Goal: Information Seeking & Learning: Learn about a topic

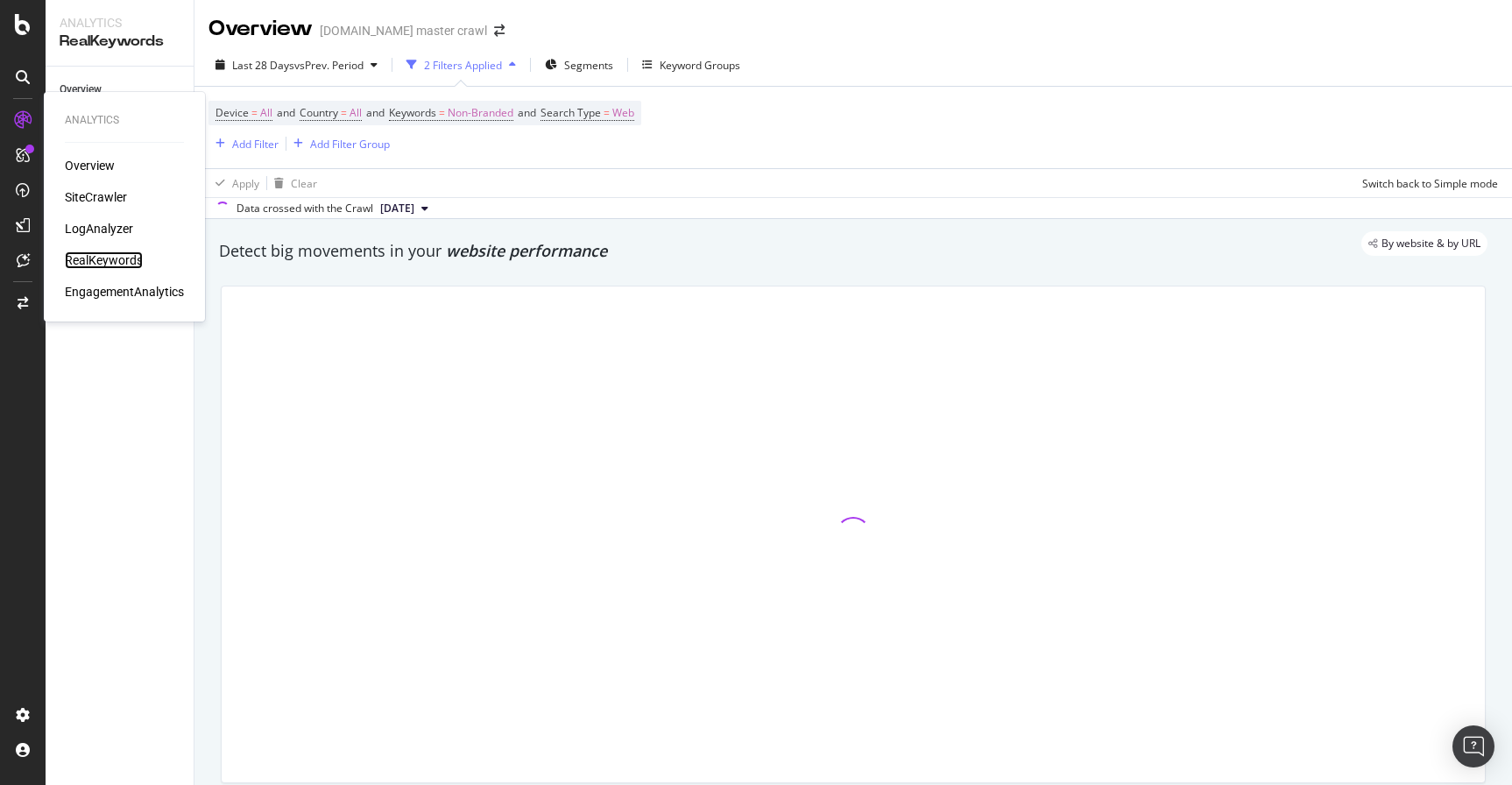
click at [114, 259] on div "RealKeywords" at bounding box center [103, 260] width 78 height 18
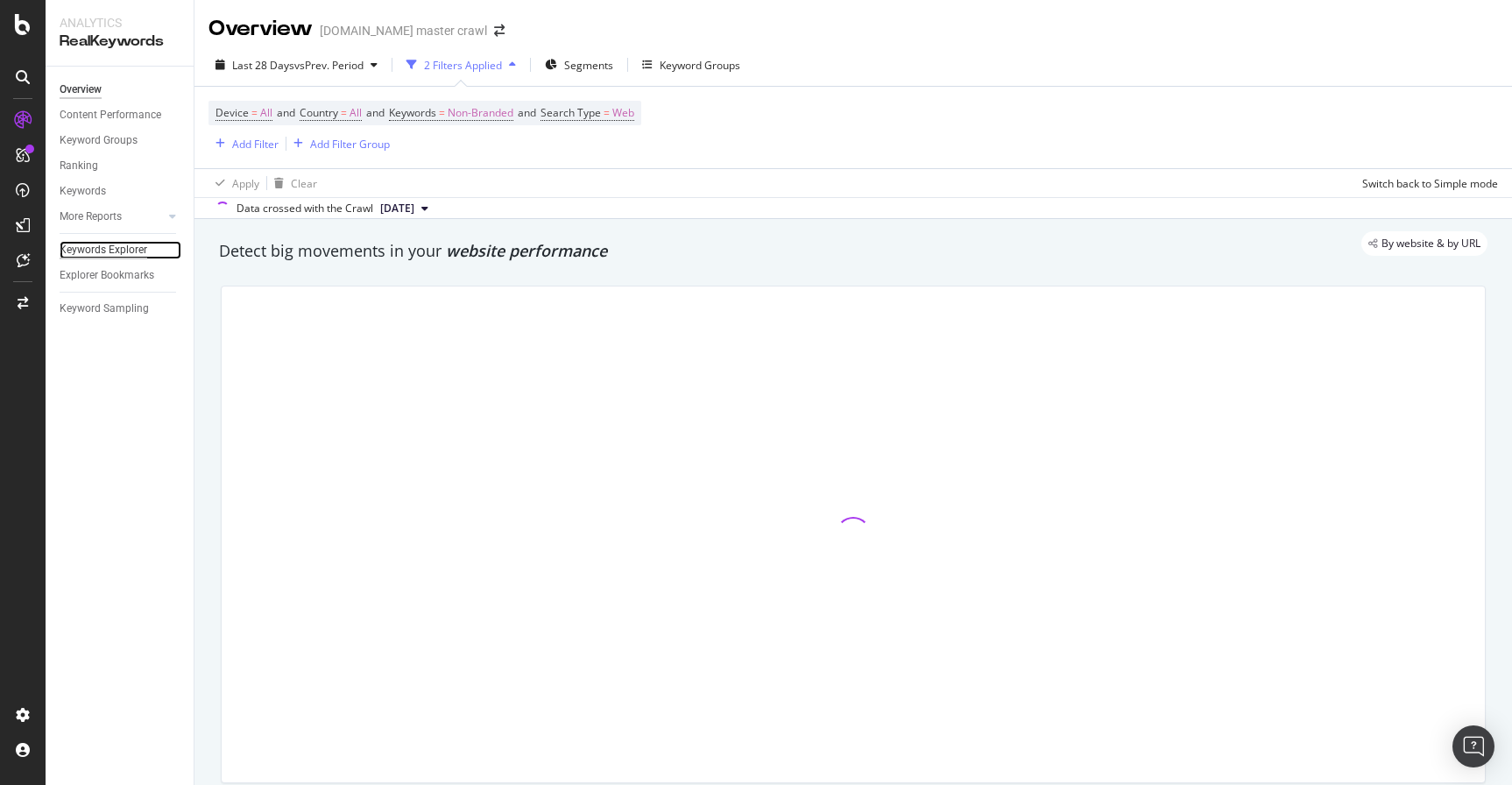
click at [101, 252] on div "Keywords Explorer" at bounding box center [103, 250] width 87 height 19
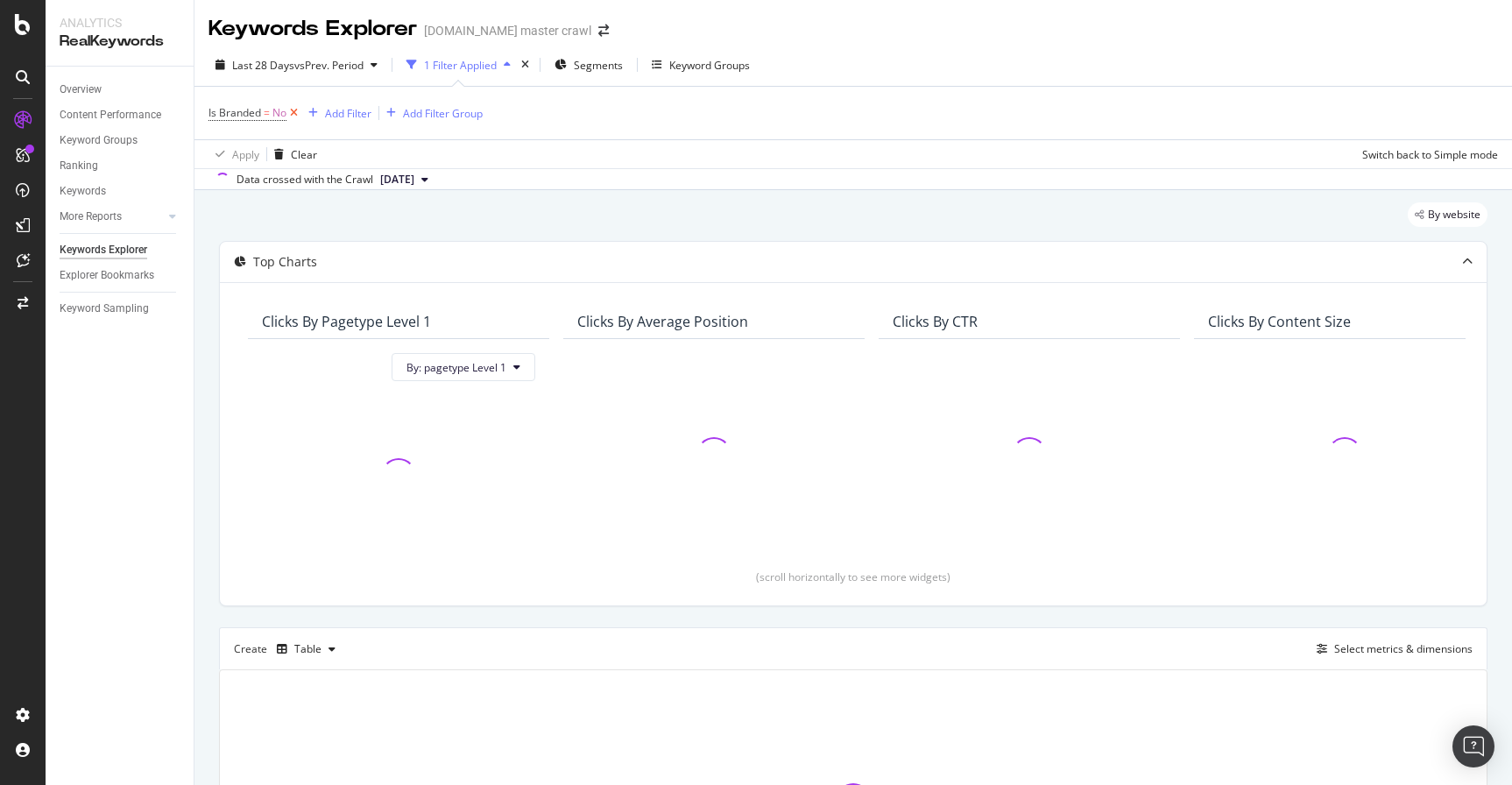
click at [296, 112] on icon at bounding box center [293, 113] width 15 height 18
click at [264, 112] on div "Add Filter" at bounding box center [255, 112] width 46 height 15
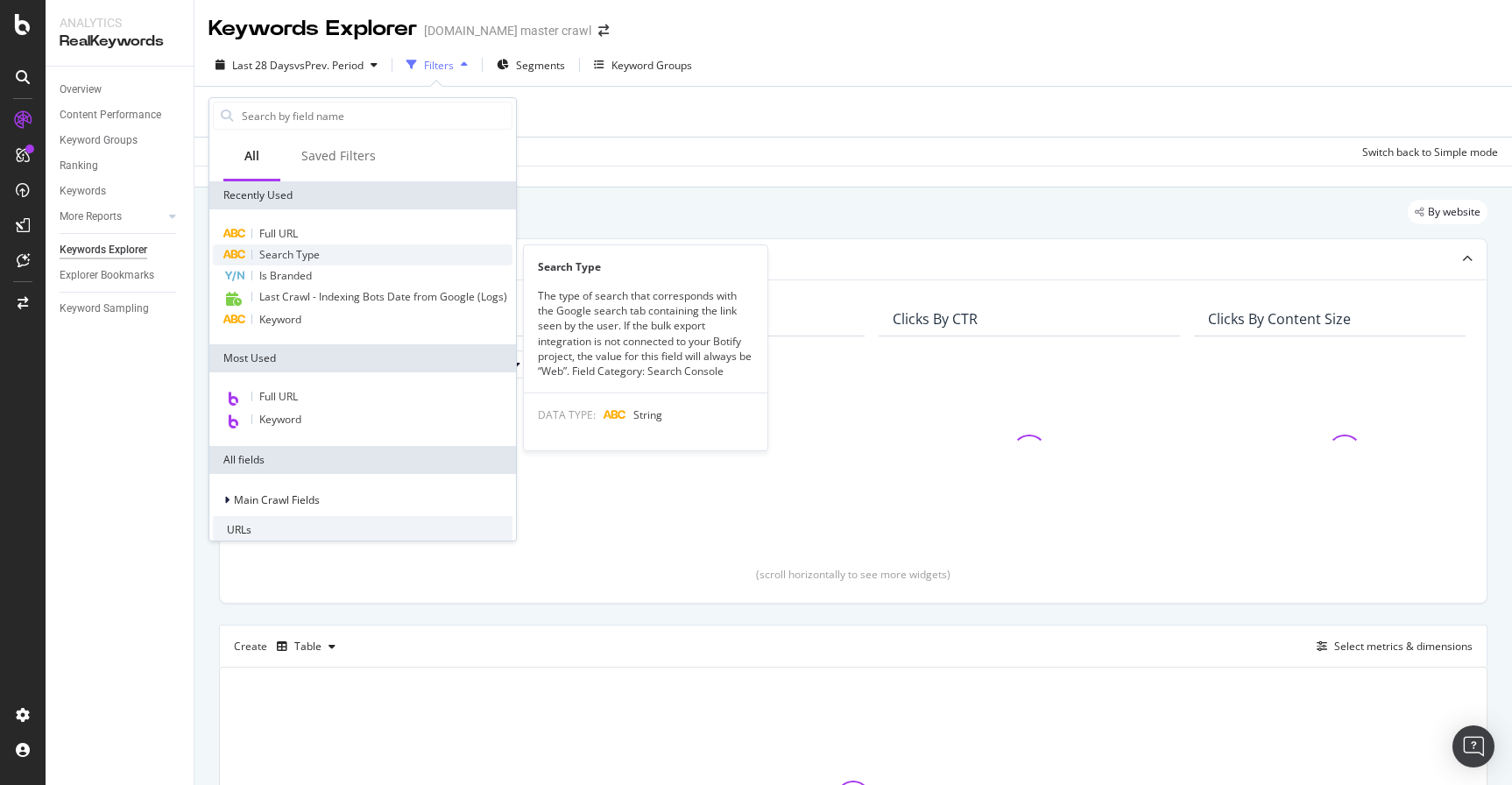
click at [318, 252] on span "Search Type" at bounding box center [290, 253] width 61 height 15
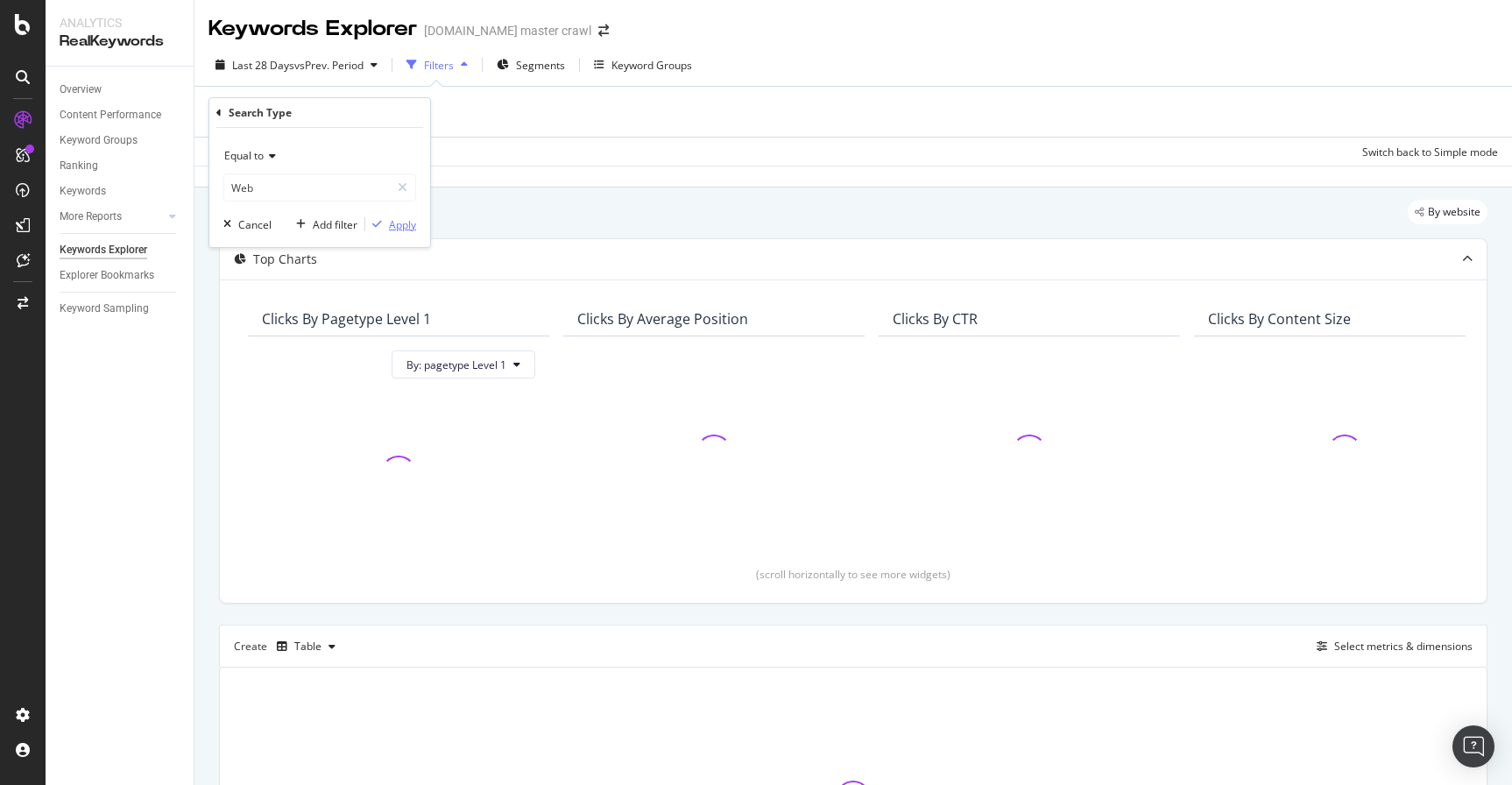
click at [400, 227] on div "Apply" at bounding box center [403, 224] width 28 height 15
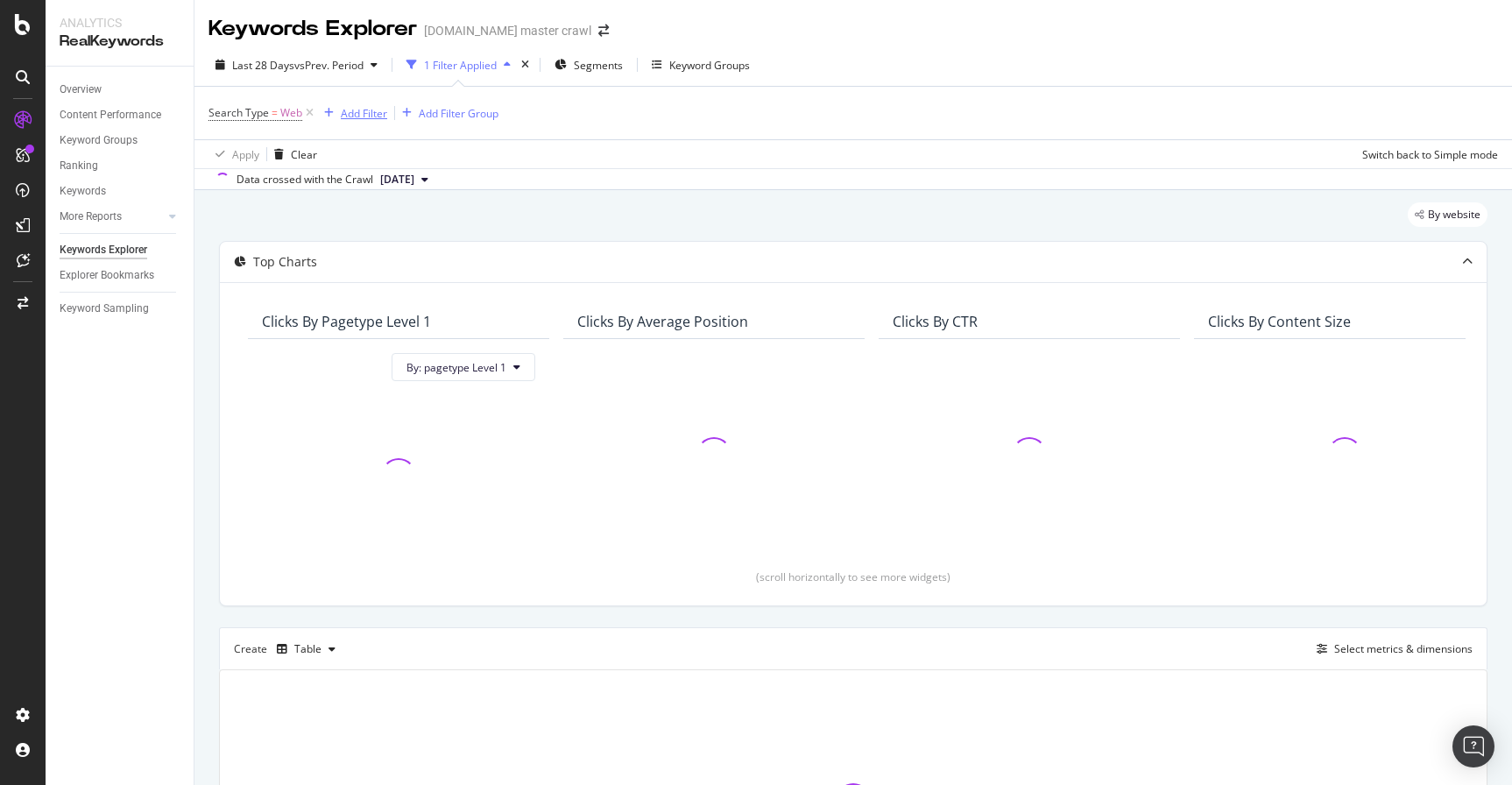
click at [367, 116] on div "Add Filter" at bounding box center [364, 113] width 46 height 15
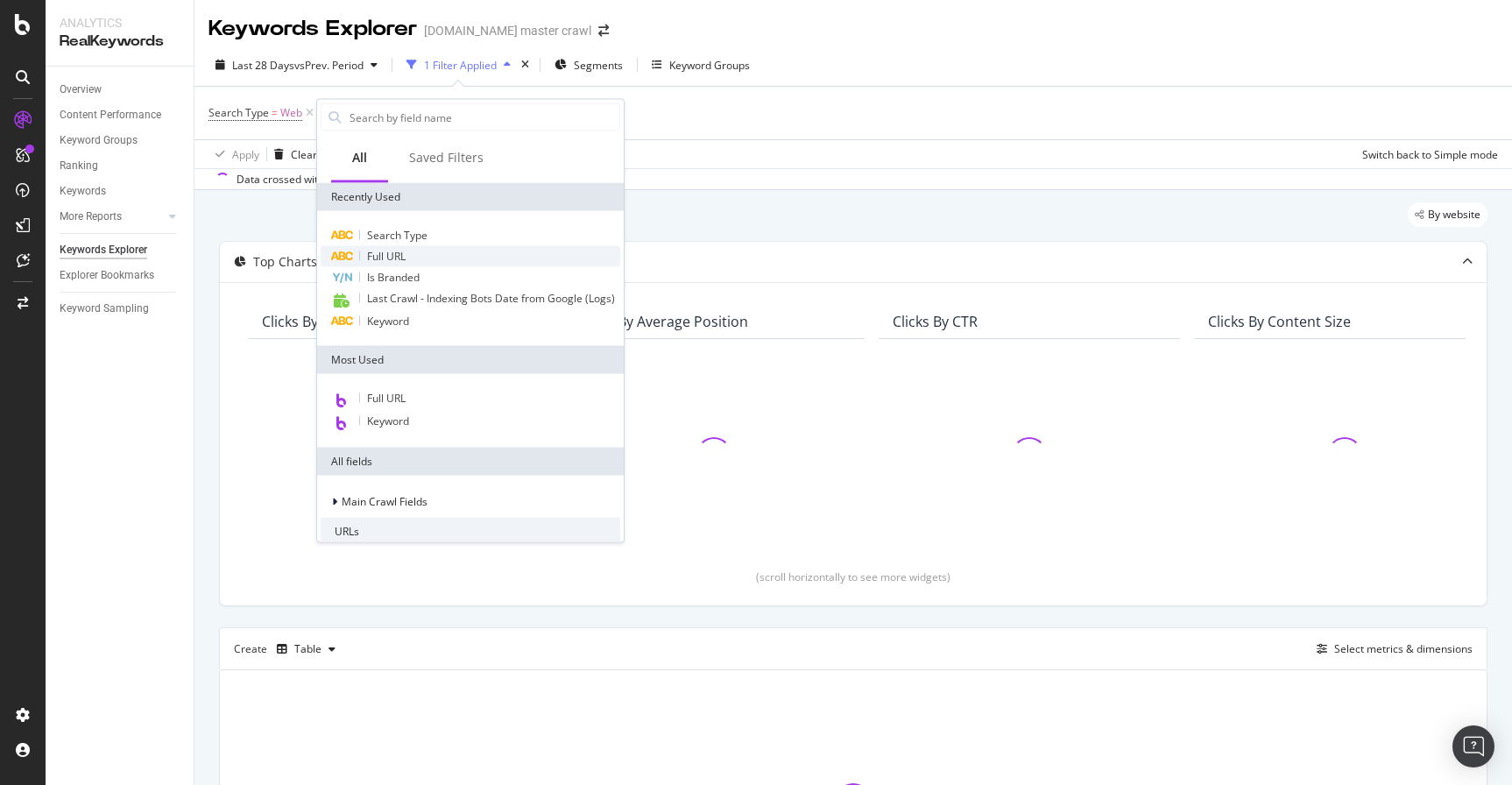
click at [408, 253] on div "Full URL" at bounding box center [470, 255] width 300 height 21
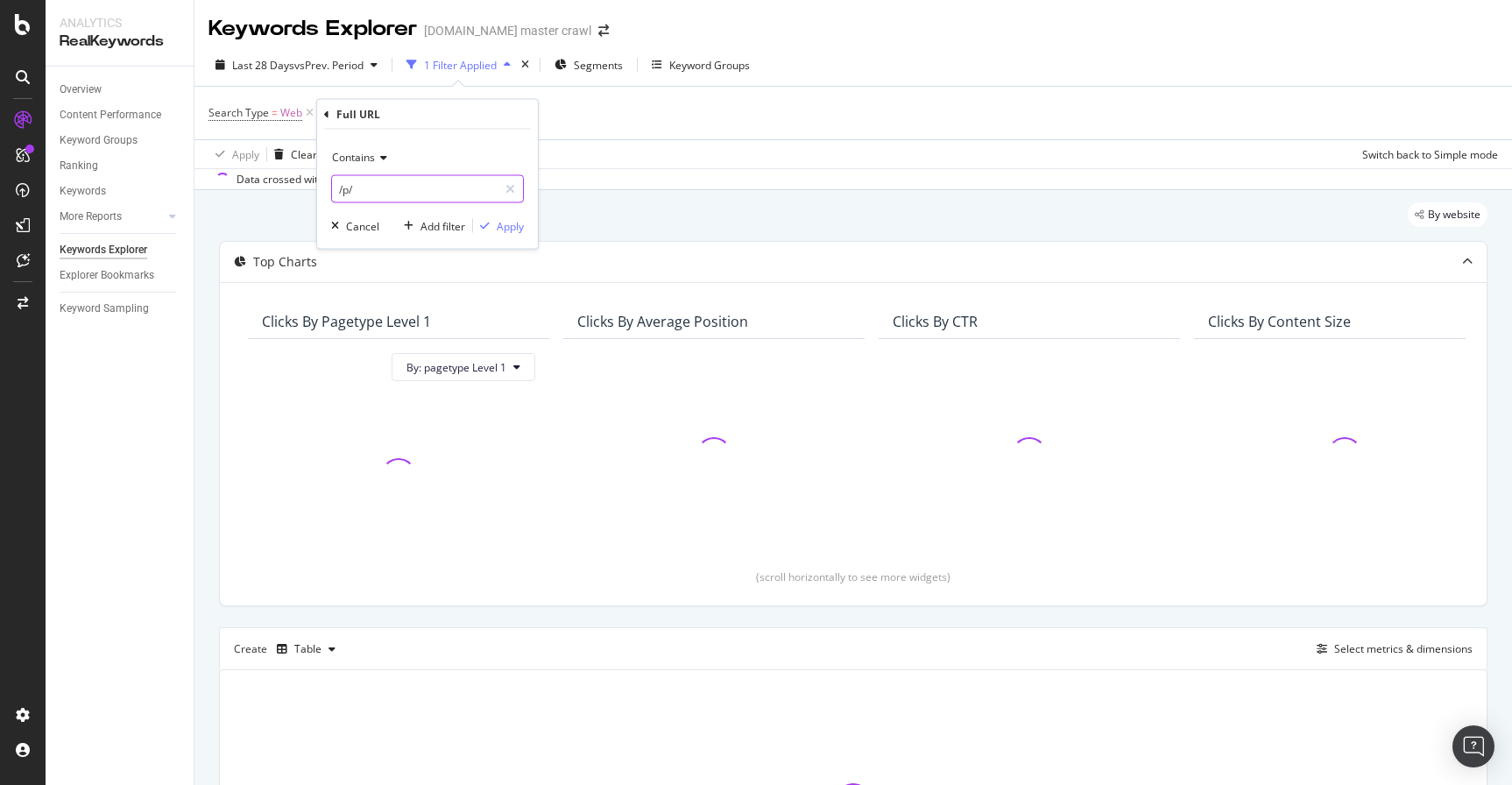
click at [432, 190] on input "/p/" at bounding box center [415, 189] width 165 height 28
type input "/s/"
click at [515, 228] on div "Apply" at bounding box center [510, 225] width 28 height 15
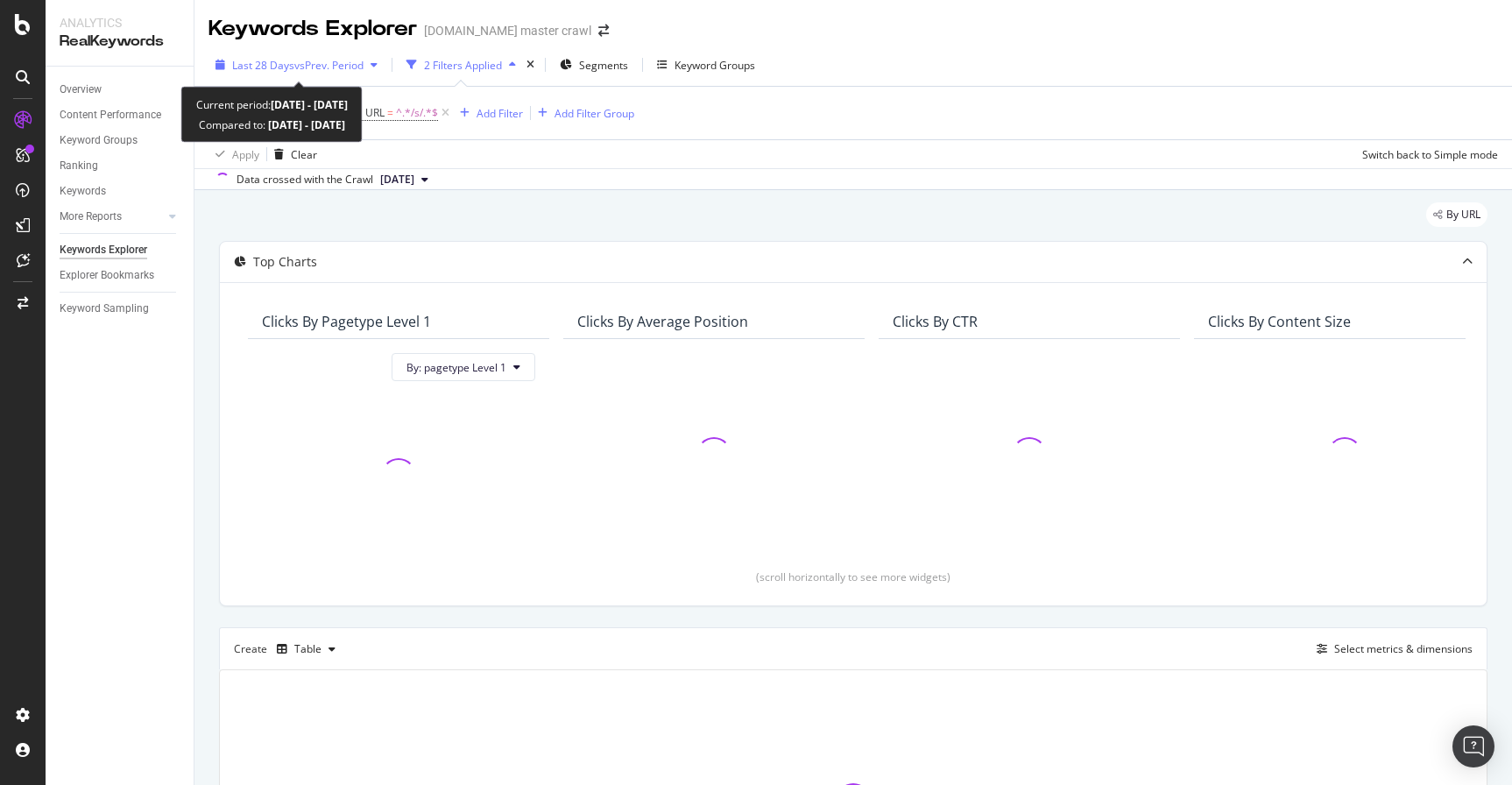
click at [350, 69] on span "vs Prev. Period" at bounding box center [328, 65] width 69 height 15
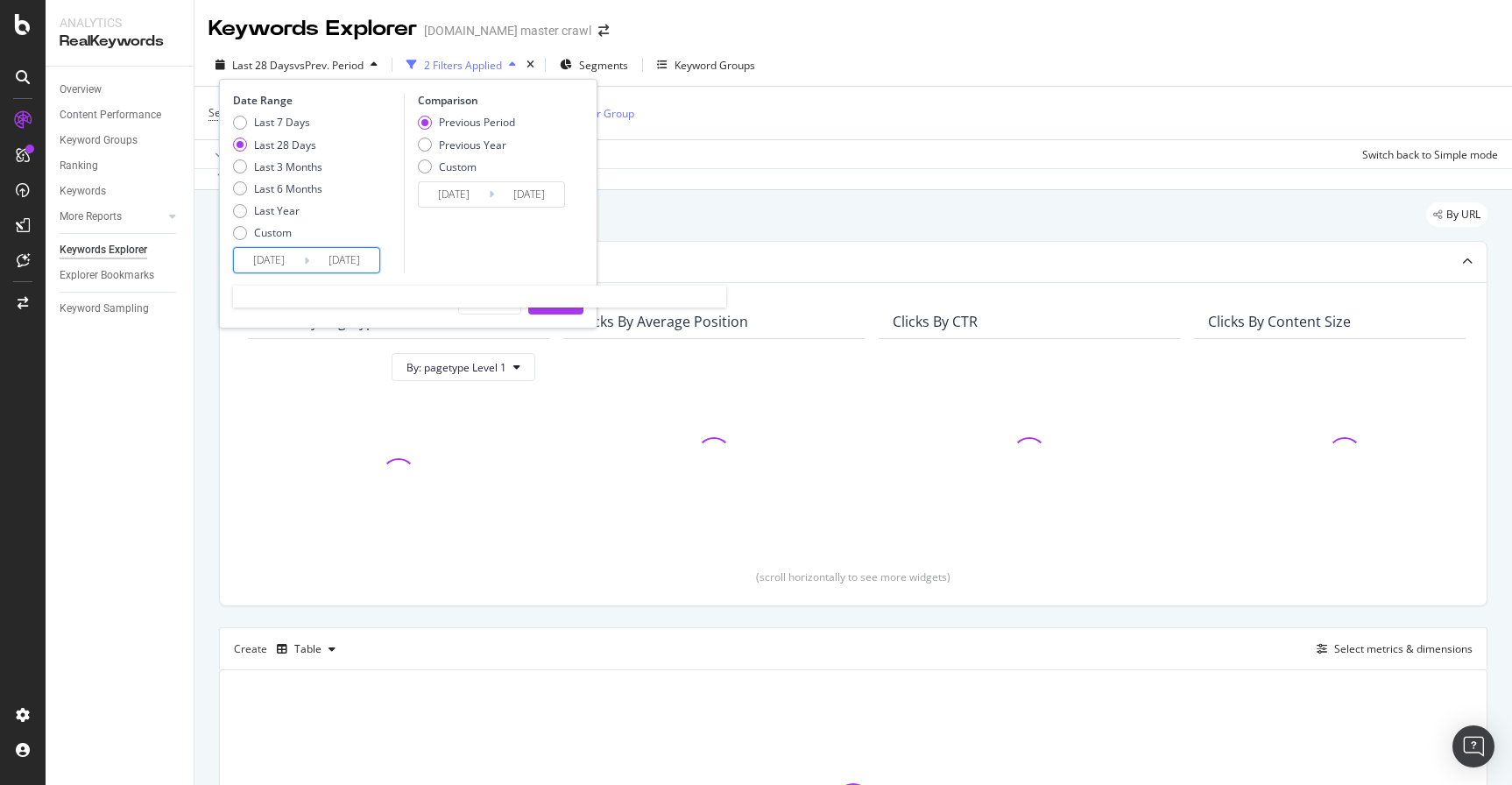
click at [346, 260] on input "[DATE]" at bounding box center [344, 259] width 70 height 25
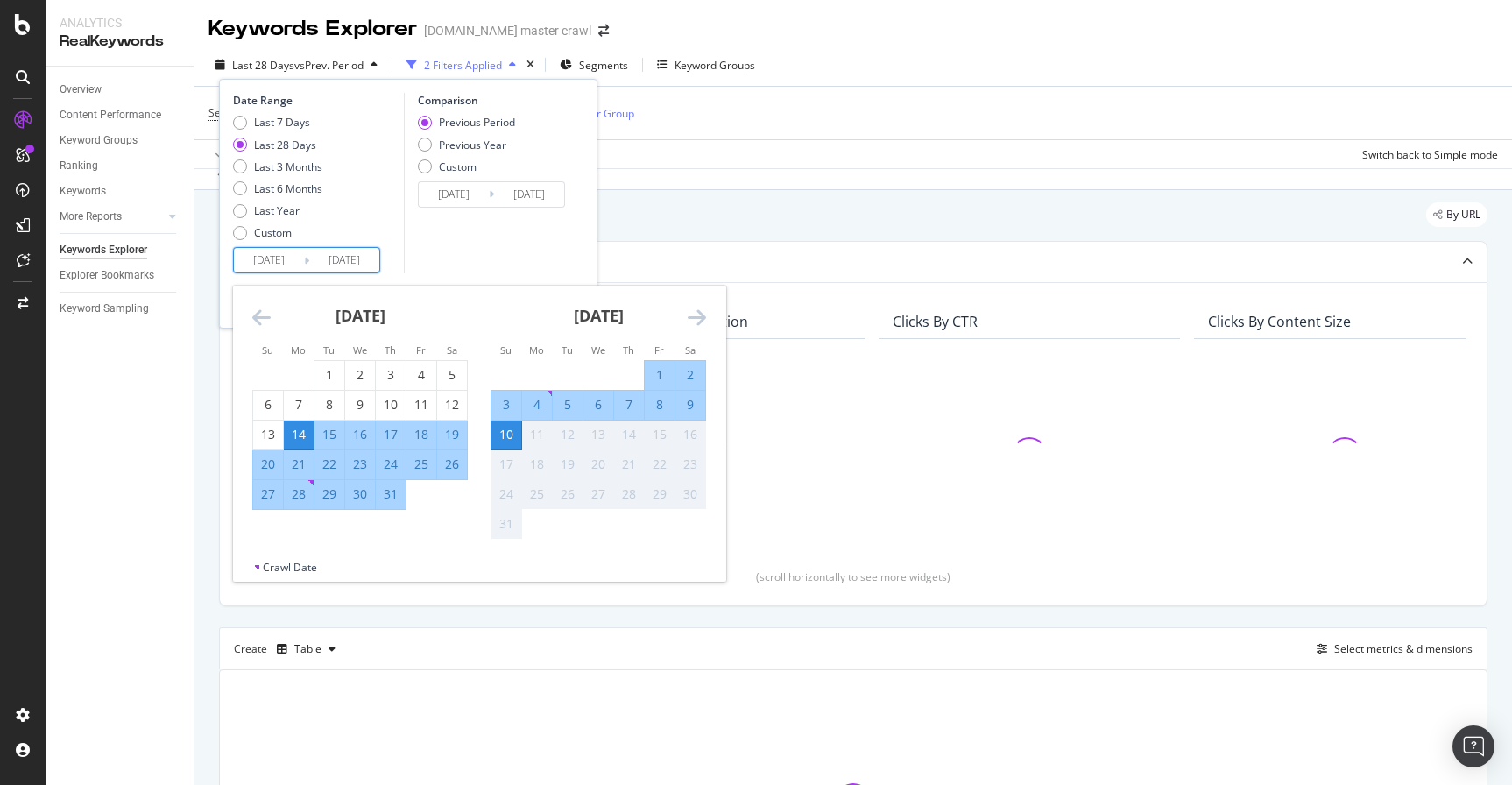
click at [502, 443] on div "10" at bounding box center [506, 434] width 29 height 18
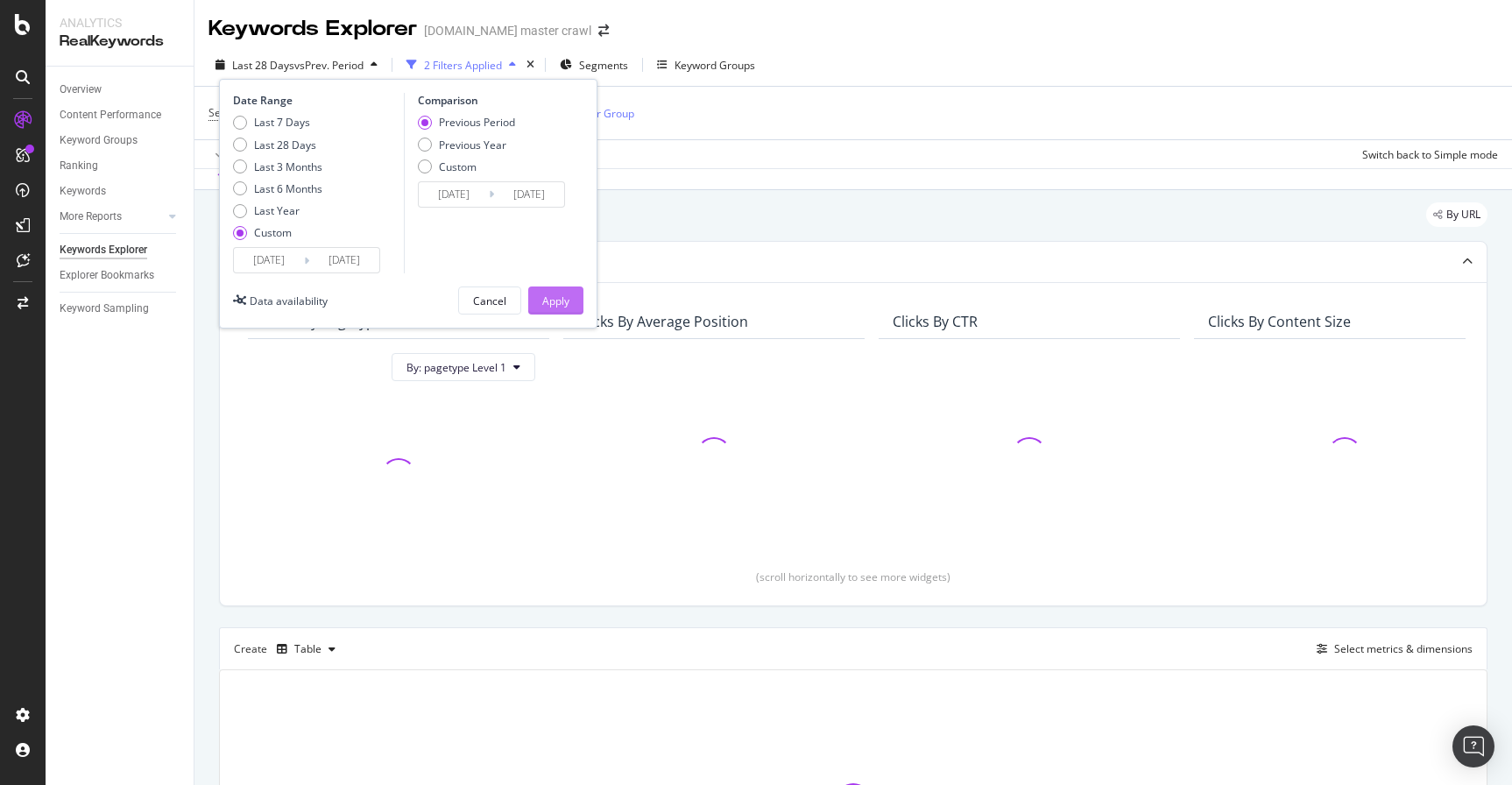
click at [538, 296] on button "Apply" at bounding box center [555, 300] width 55 height 28
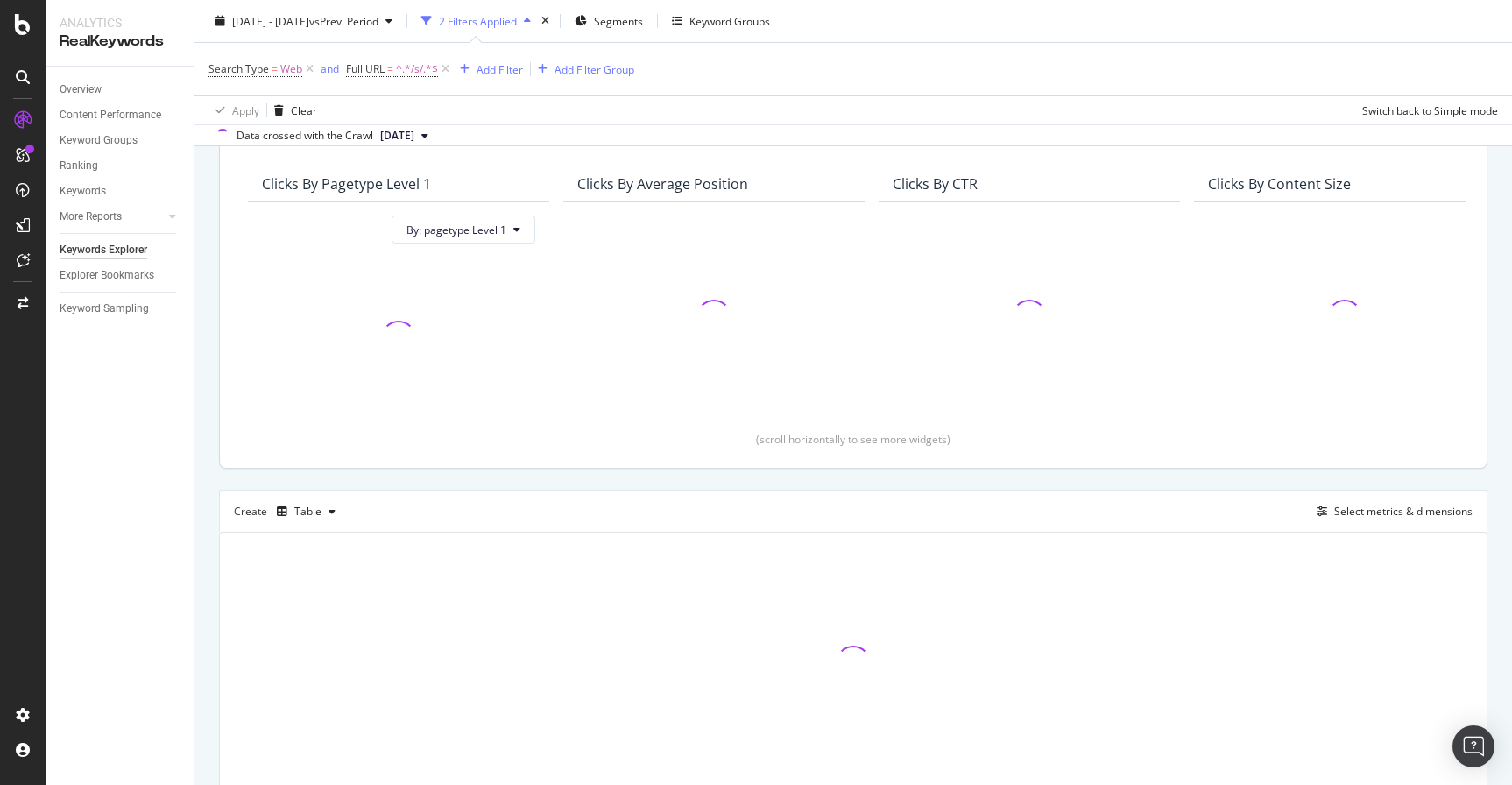
scroll to position [209, 0]
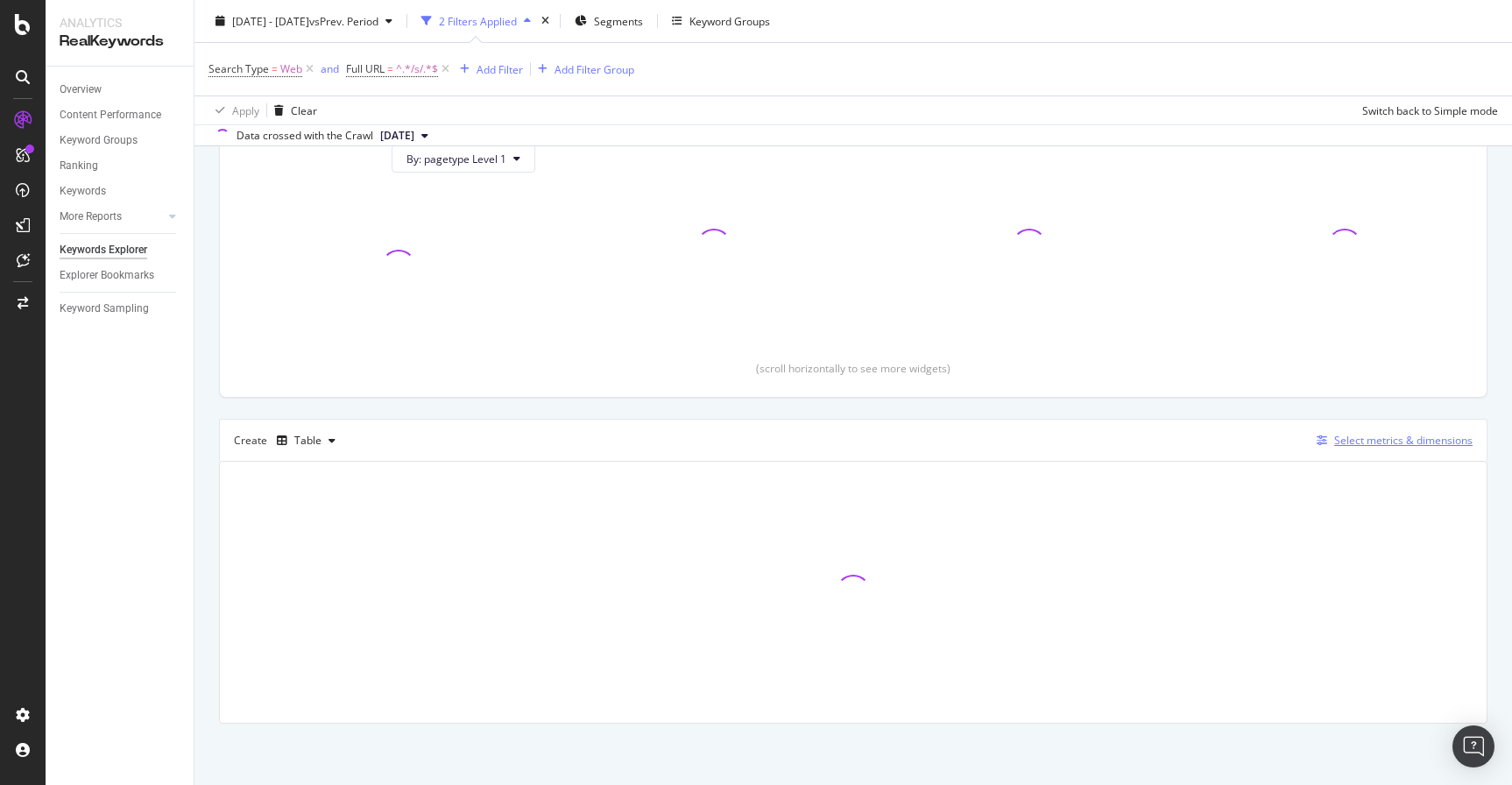
click at [1382, 439] on div "Select metrics & dimensions" at bounding box center [1403, 439] width 139 height 15
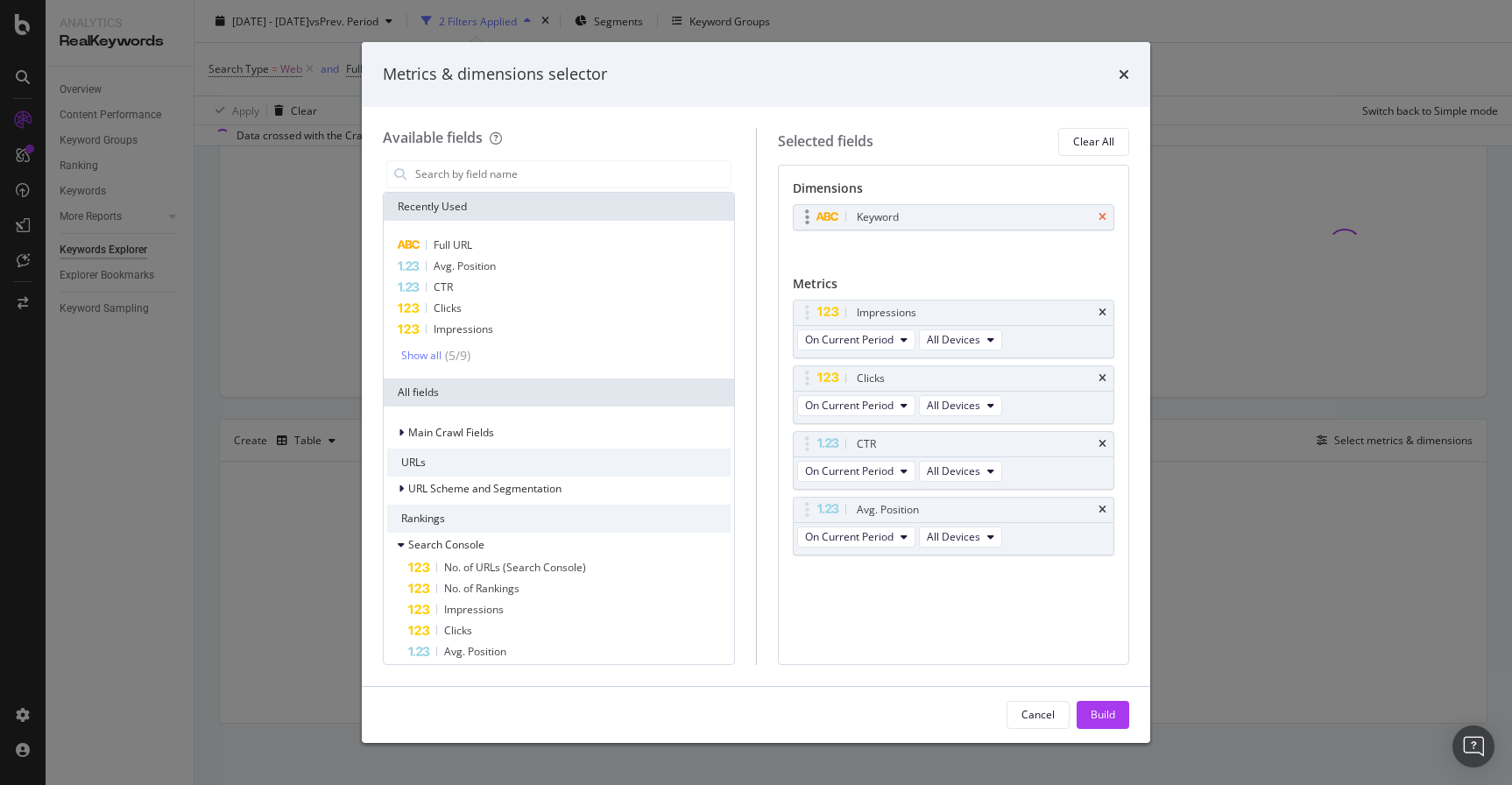
click at [1102, 213] on icon "times" at bounding box center [1103, 217] width 8 height 11
click at [488, 175] on input "modal" at bounding box center [572, 174] width 318 height 27
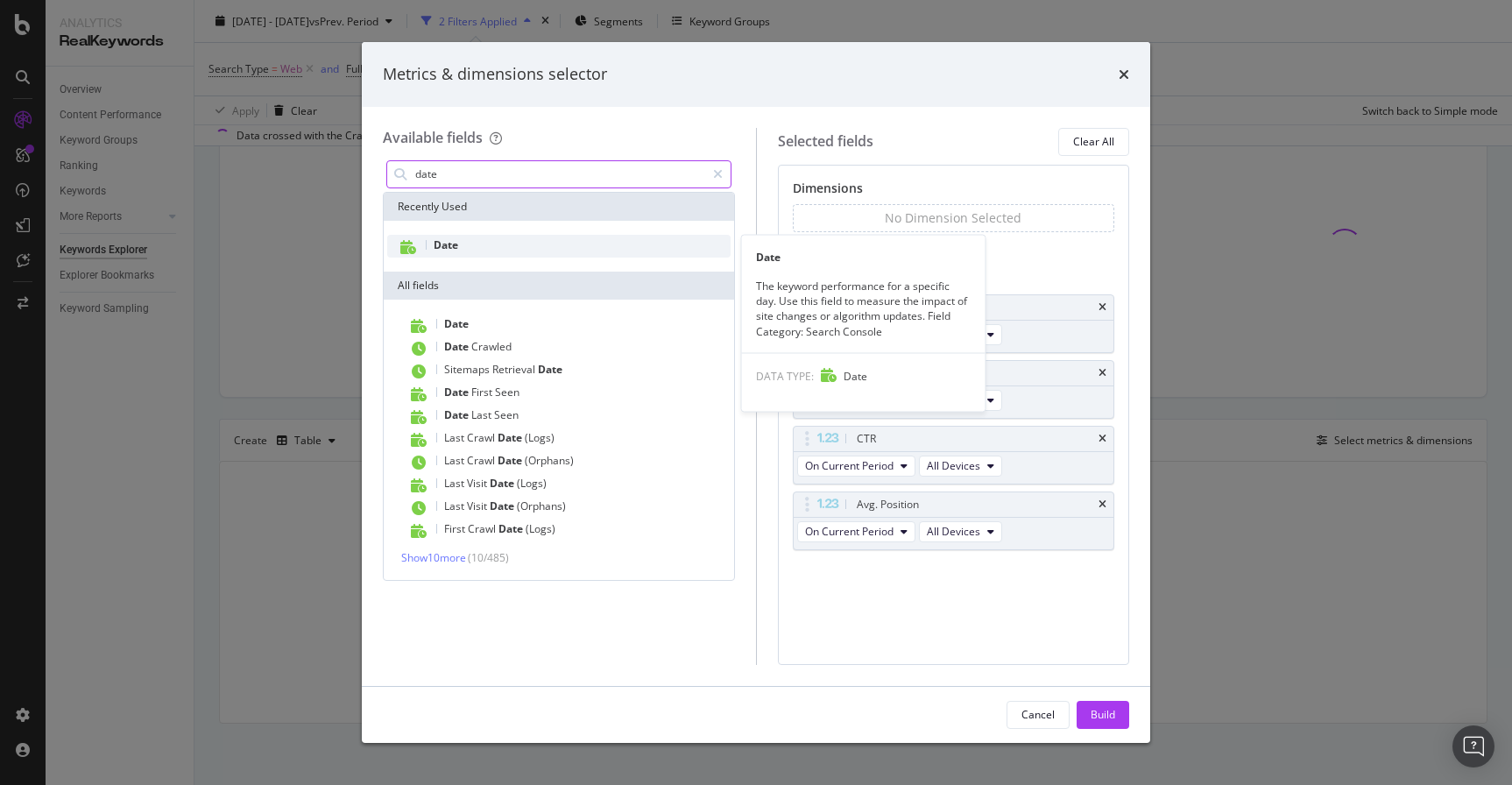
type input "date"
click at [514, 247] on div "Date" at bounding box center [558, 246] width 343 height 23
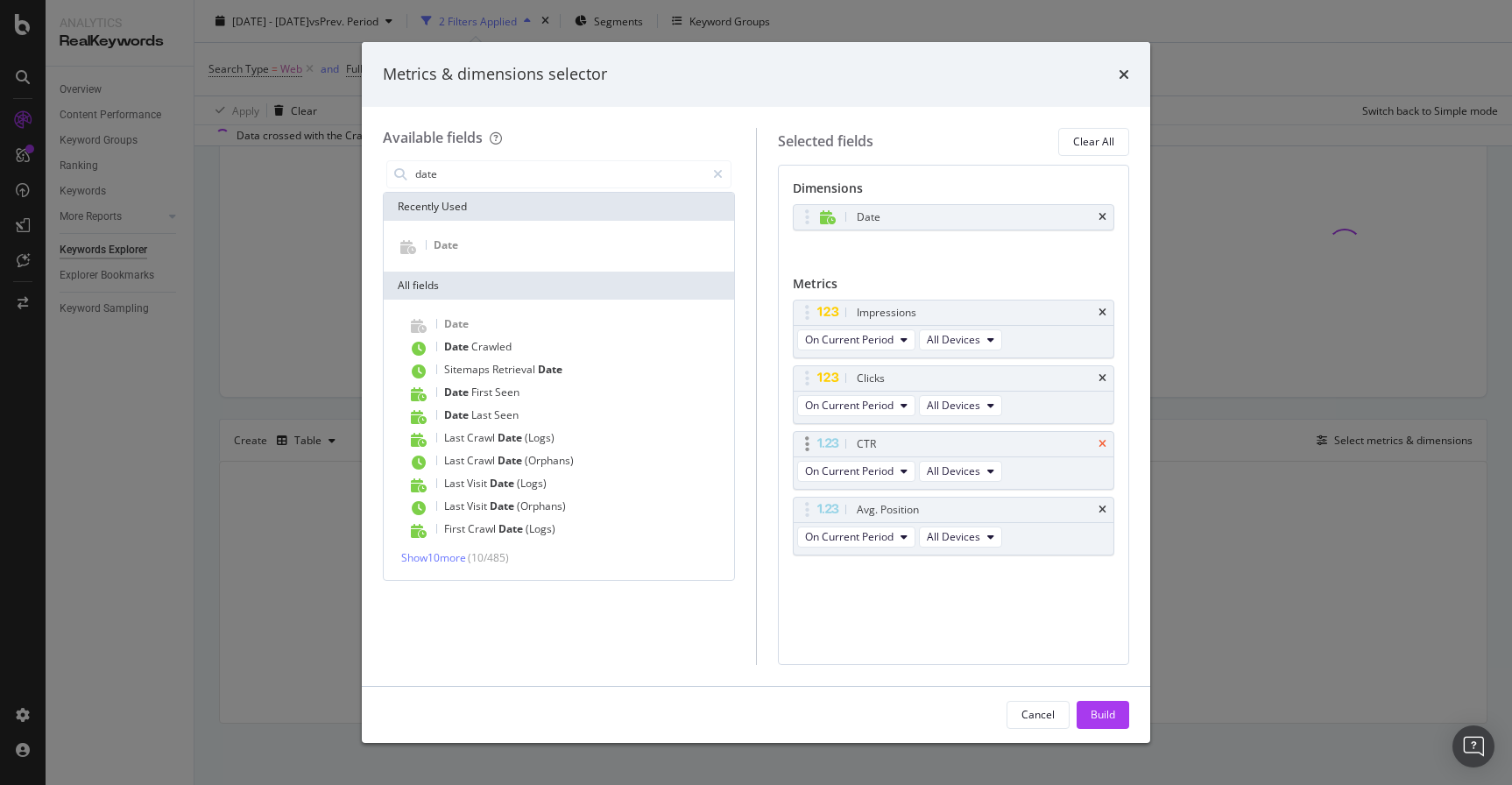
click at [1101, 446] on icon "times" at bounding box center [1103, 444] width 8 height 11
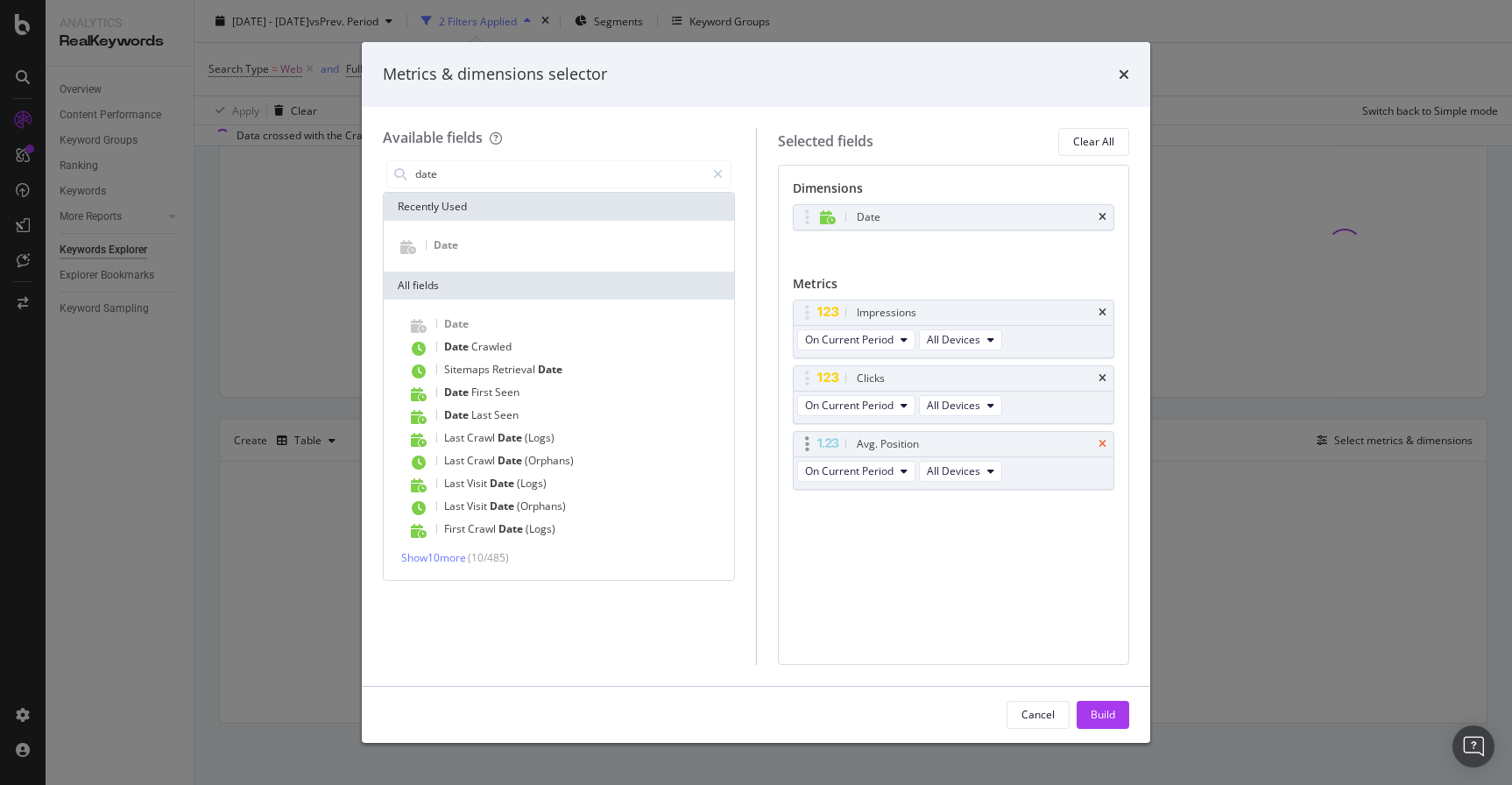
click at [1104, 445] on icon "times" at bounding box center [1103, 444] width 8 height 11
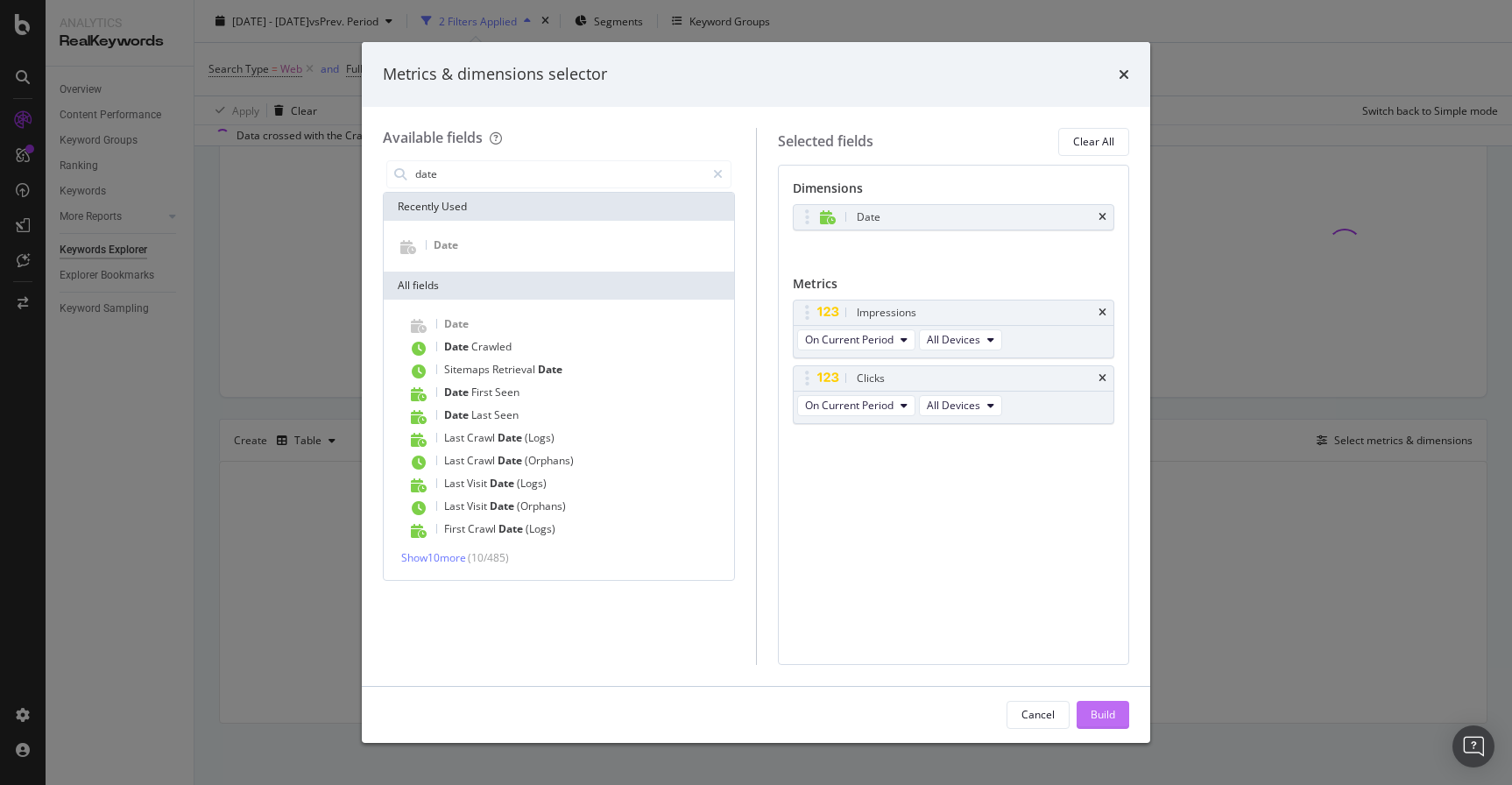
click at [1106, 711] on div "Build" at bounding box center [1103, 713] width 25 height 15
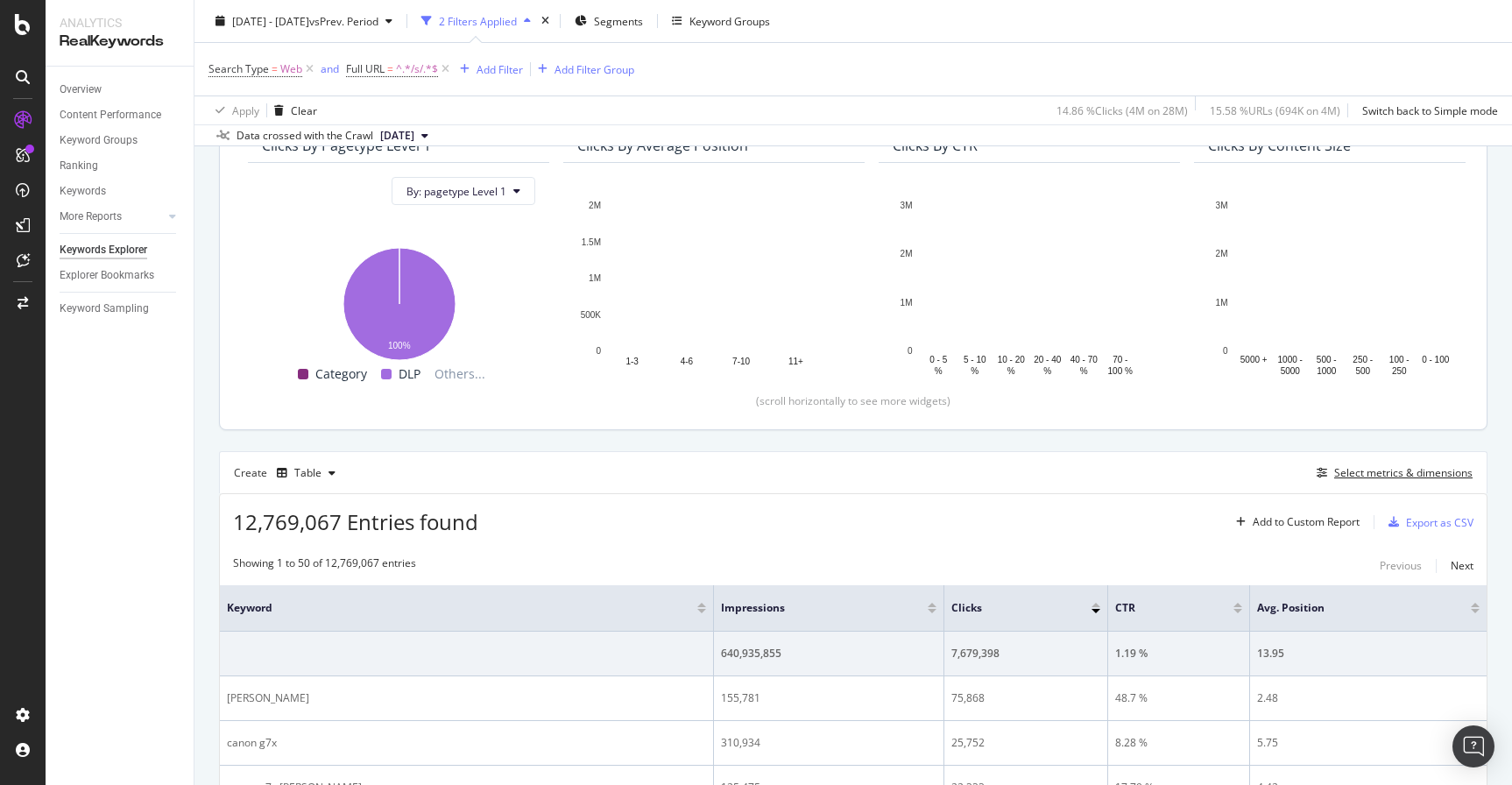
scroll to position [149, 0]
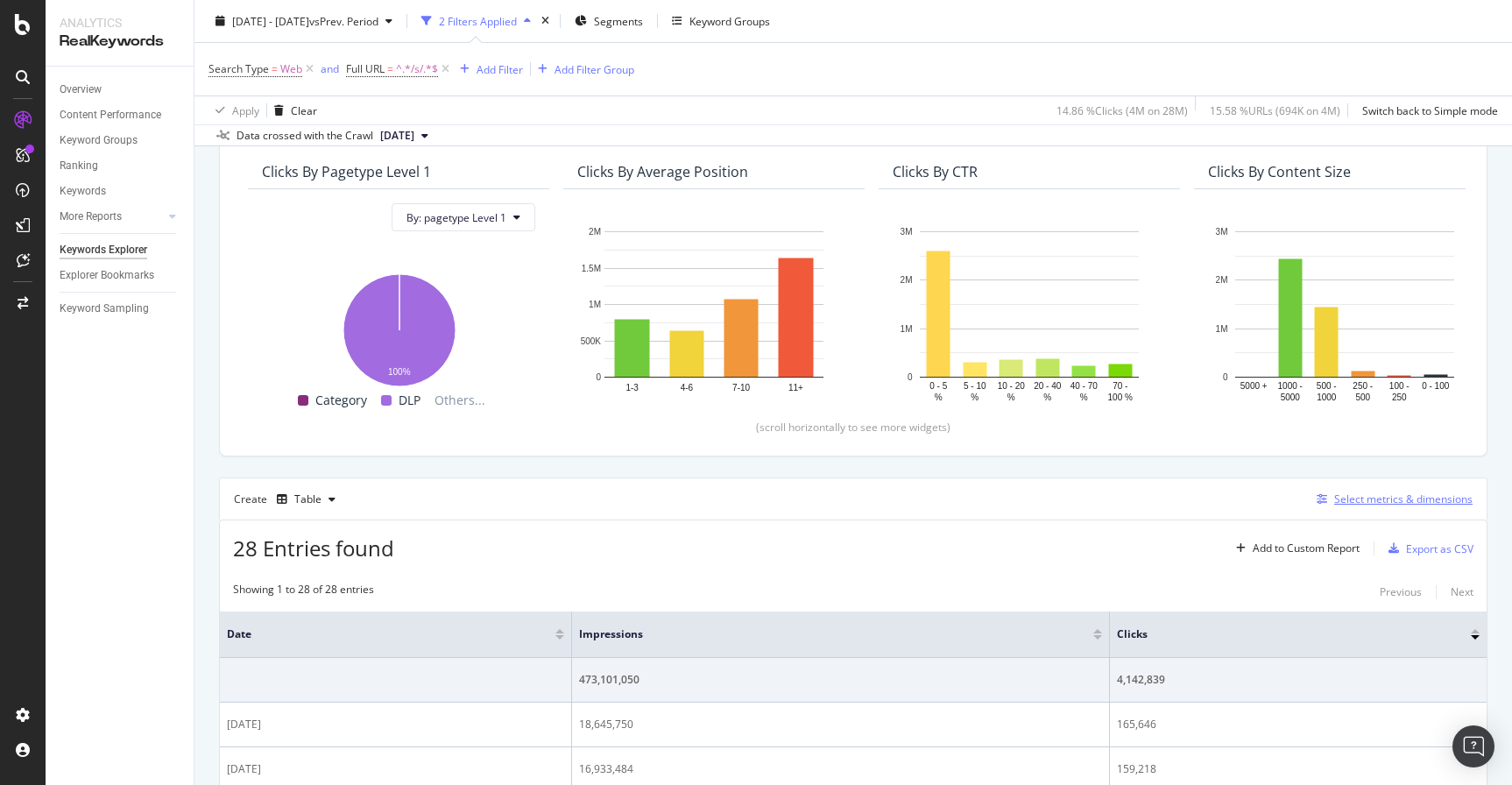
click at [1403, 504] on div "Select metrics & dimensions" at bounding box center [1403, 498] width 139 height 15
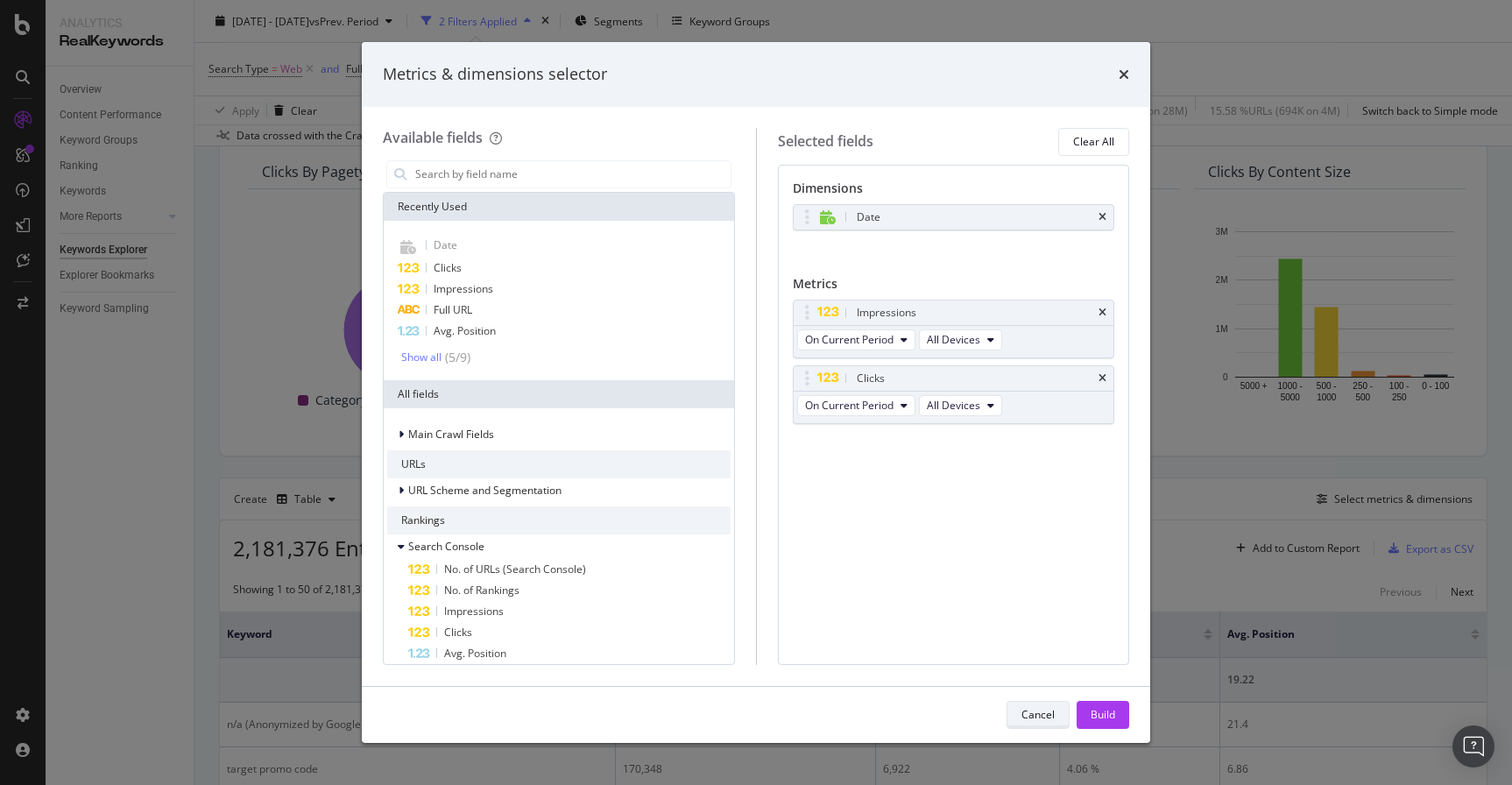
click at [1056, 720] on button "Cancel" at bounding box center [1038, 714] width 63 height 28
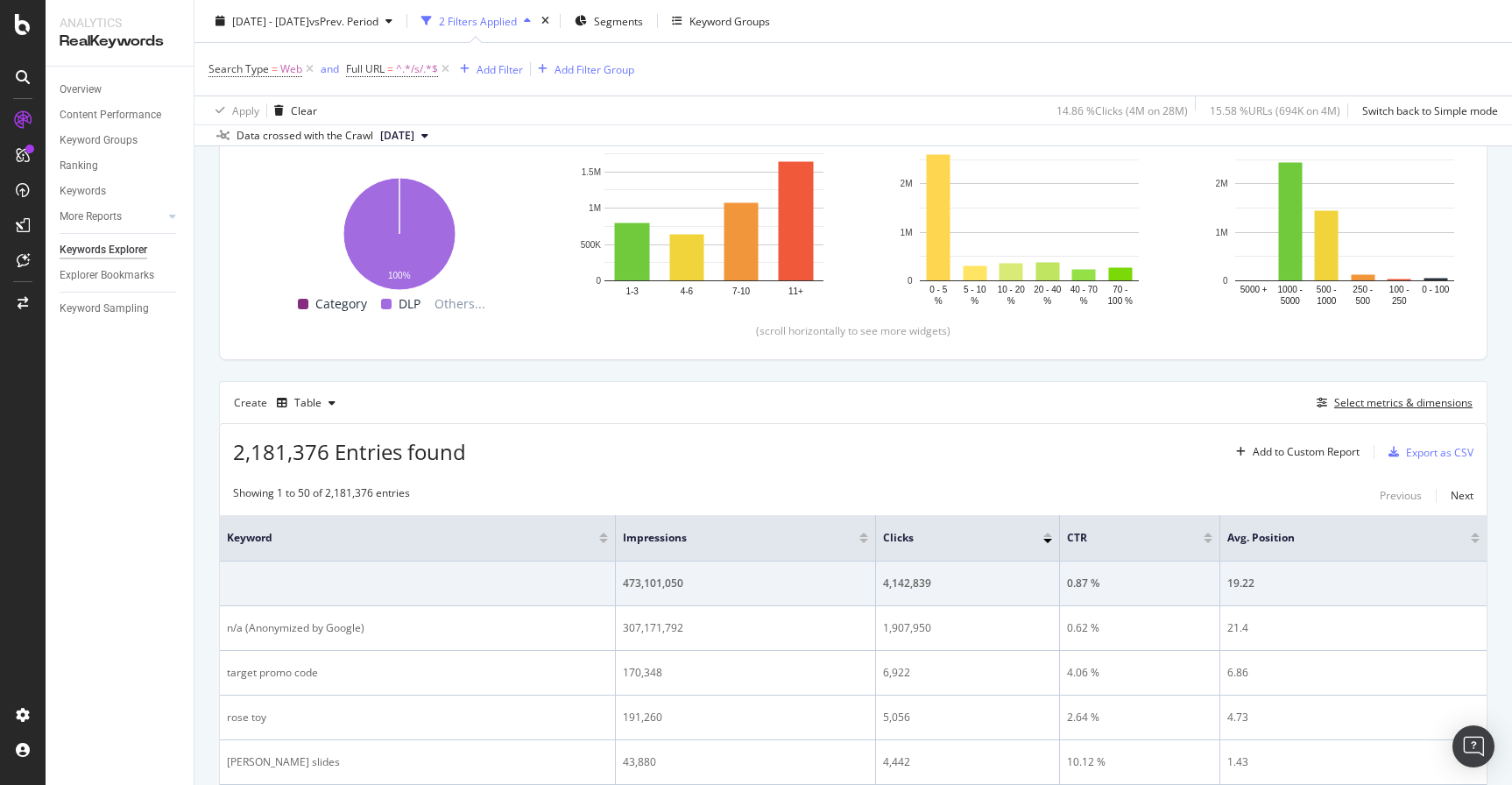
scroll to position [238, 0]
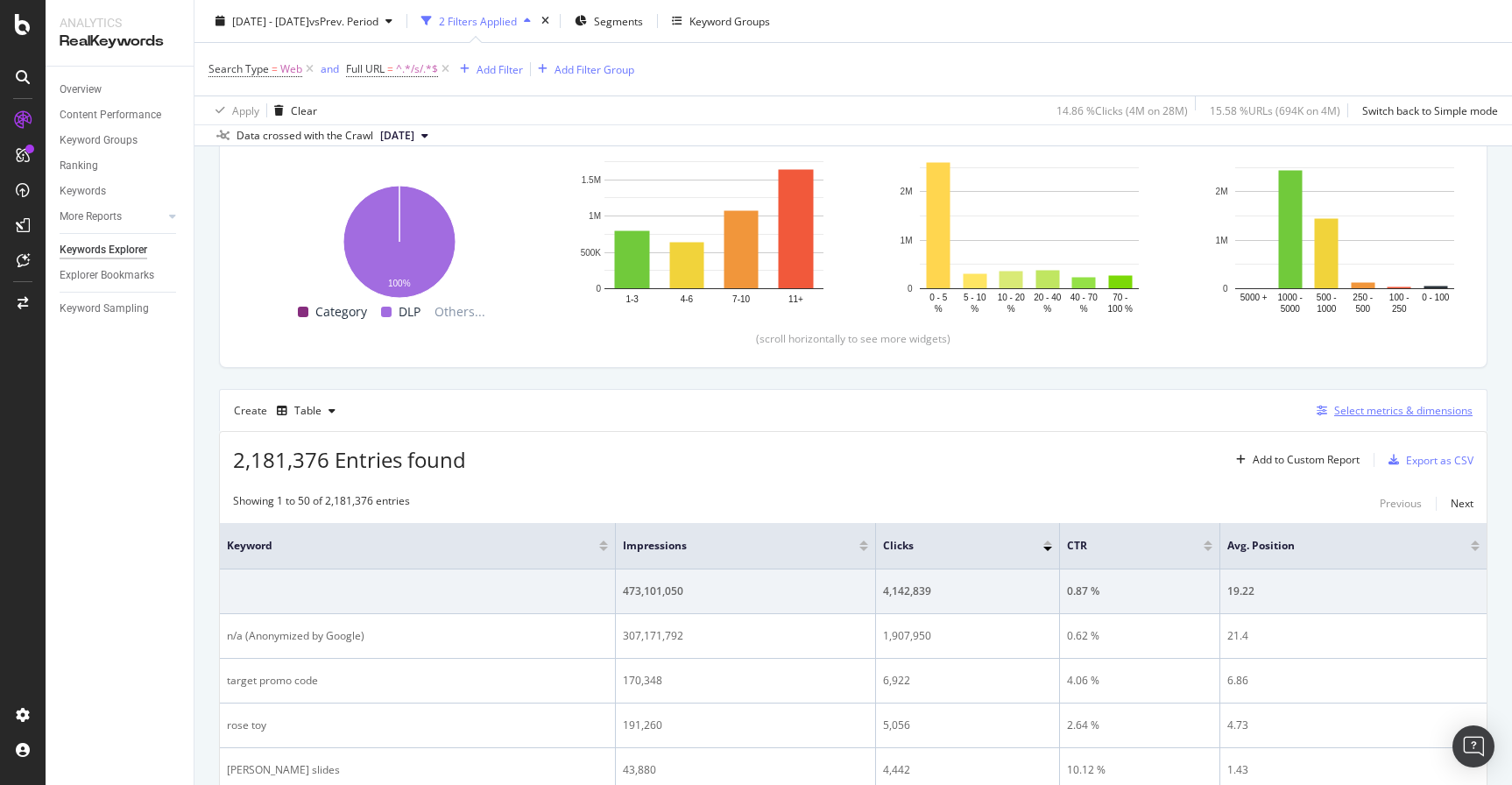
click at [1367, 415] on div "Select metrics & dimensions" at bounding box center [1403, 410] width 139 height 15
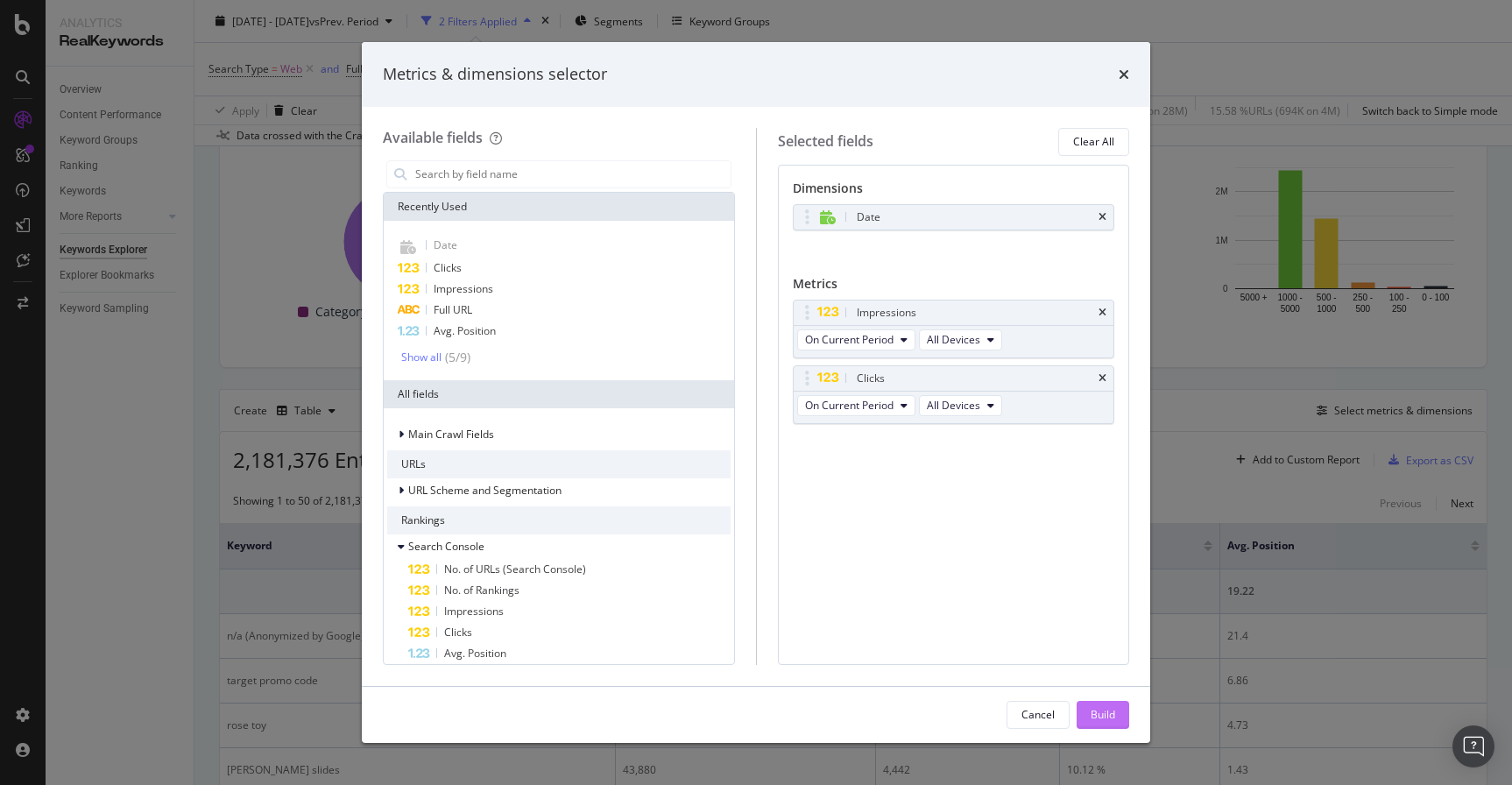
click at [1096, 721] on div "Build" at bounding box center [1103, 713] width 25 height 15
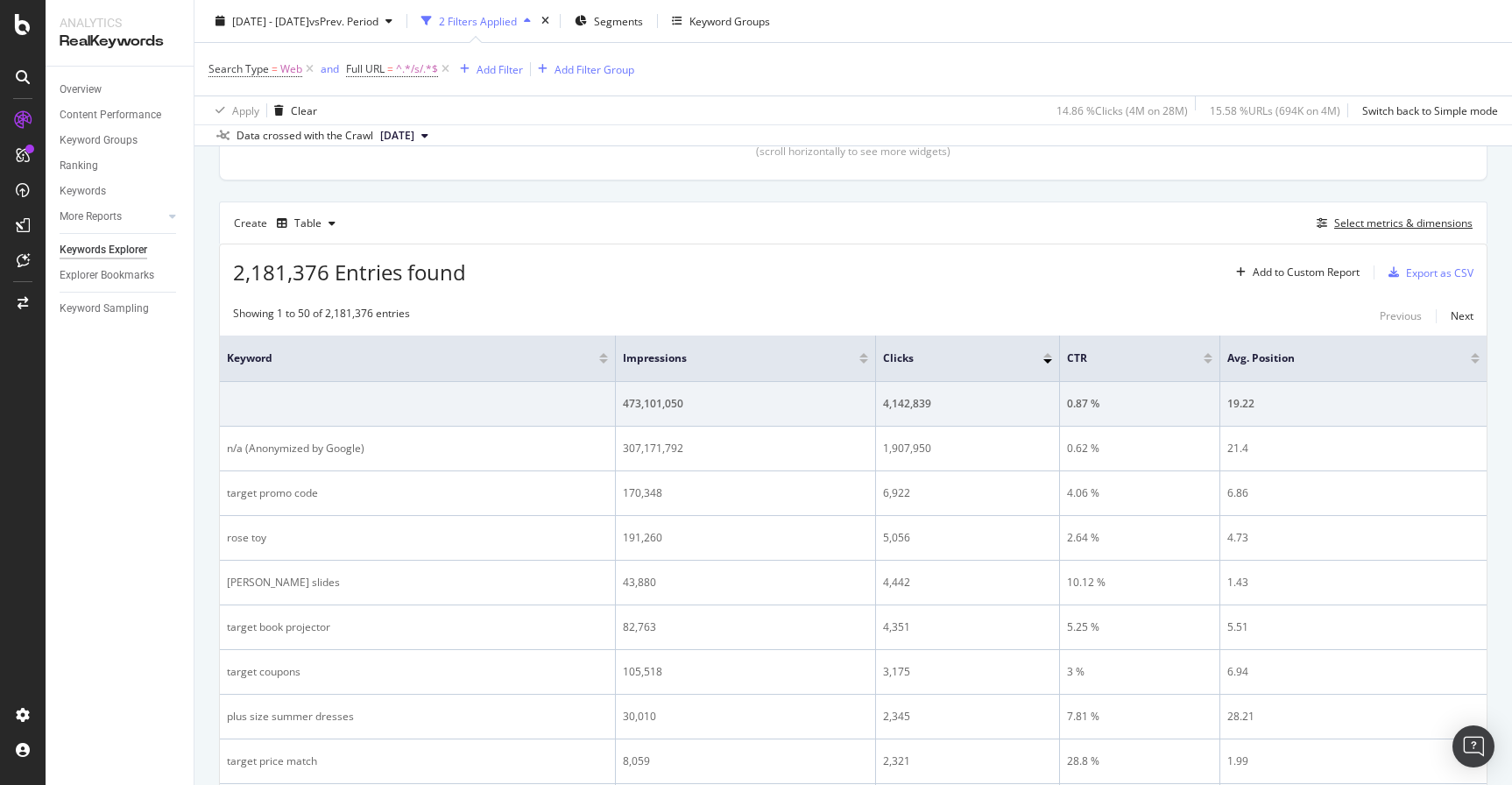
scroll to position [0, 0]
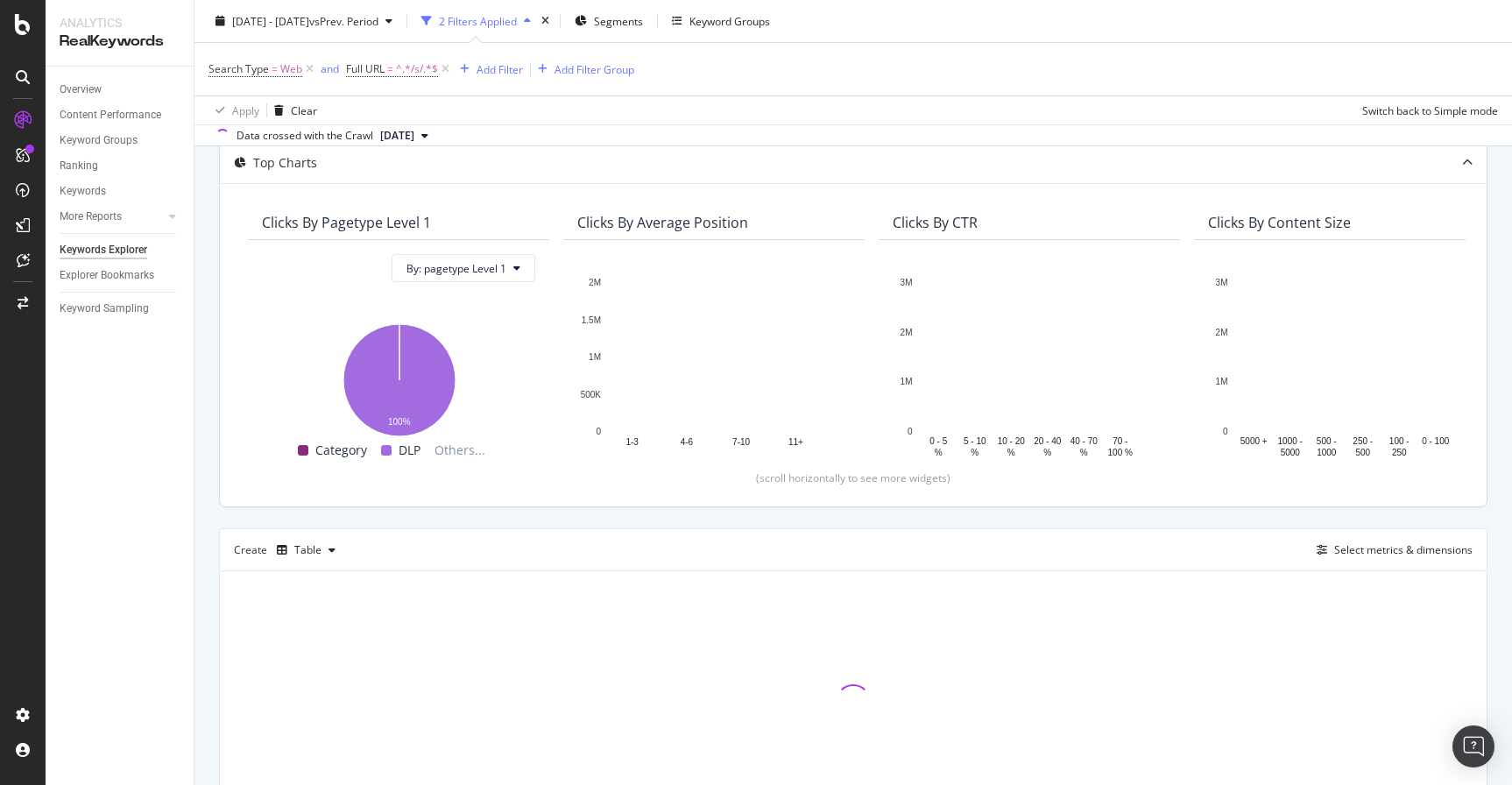
scroll to position [209, 0]
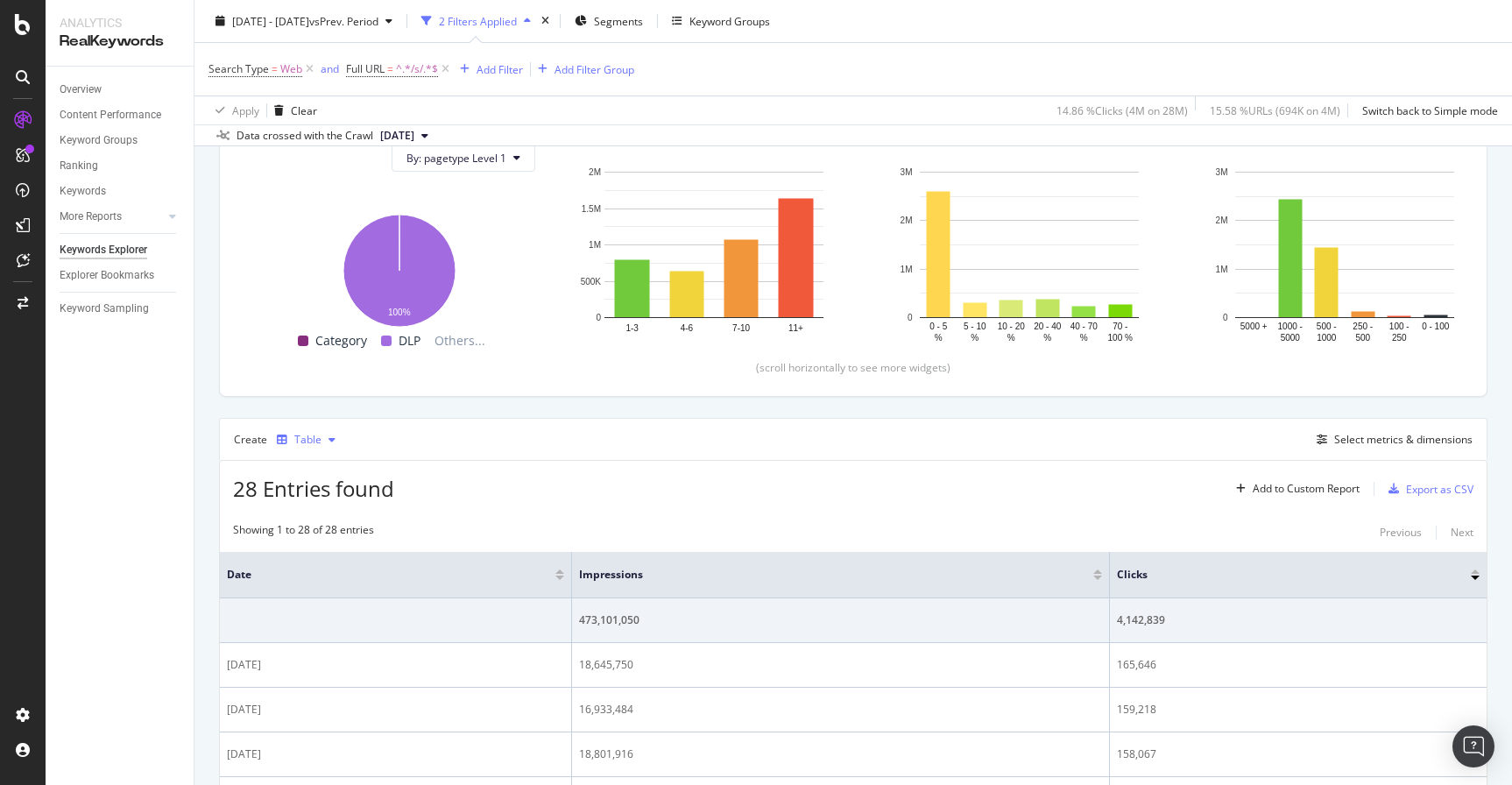
click at [313, 439] on div "Table" at bounding box center [308, 439] width 28 height 11
click at [318, 495] on div "Trend" at bounding box center [325, 498] width 29 height 15
